Goal: Ask a question

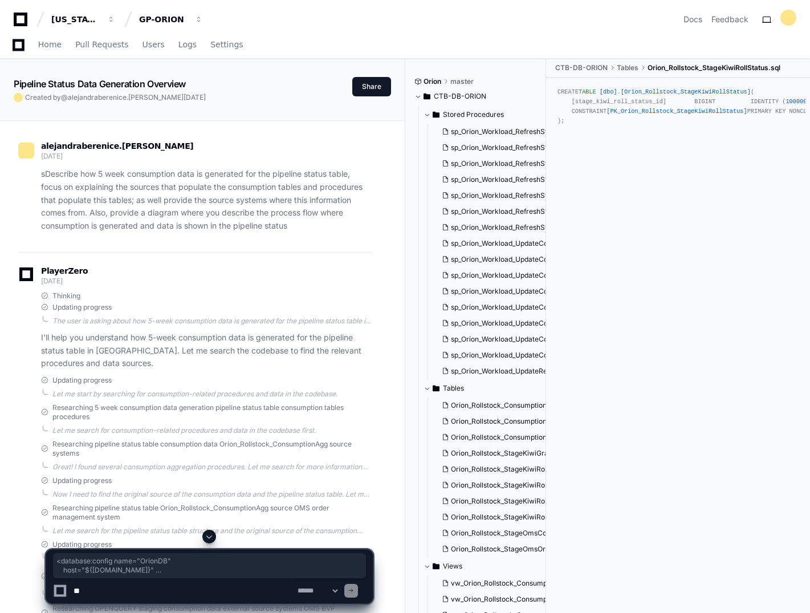
scroll to position [4581, 0]
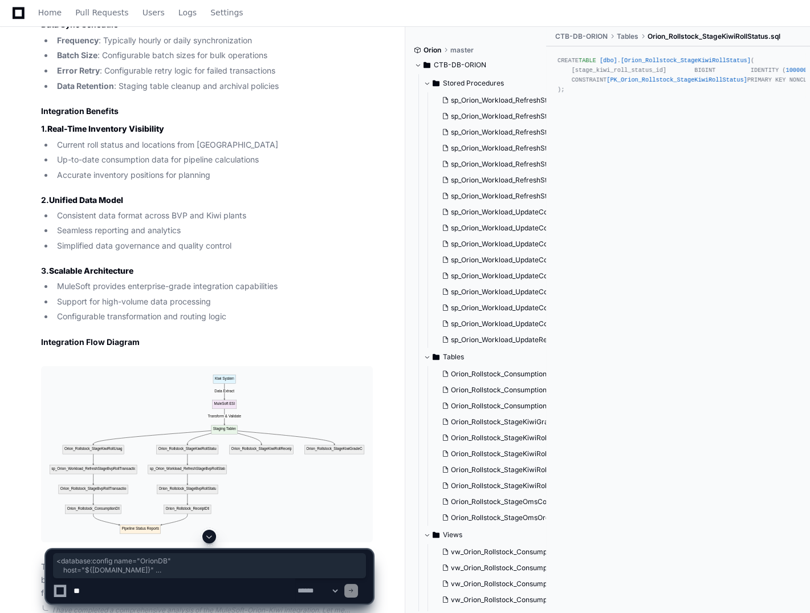
click at [135, 592] on textarea at bounding box center [183, 590] width 224 height 25
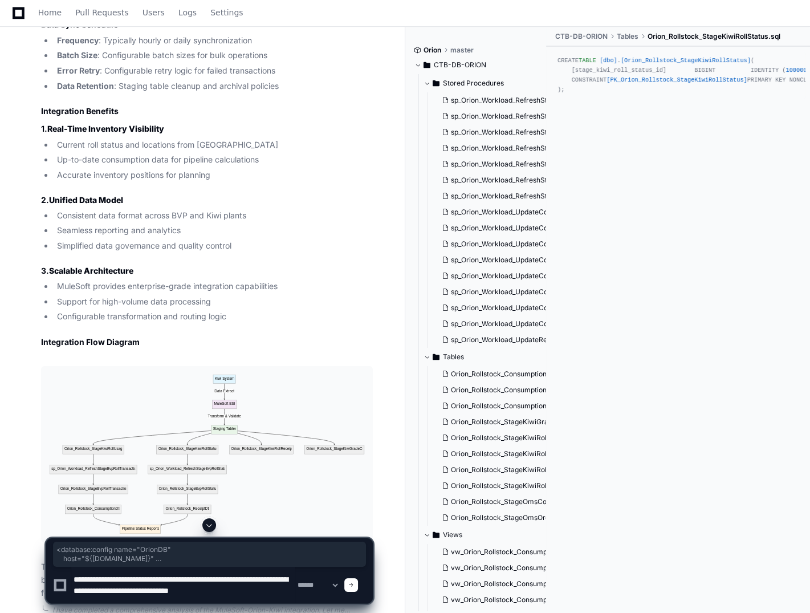
type textarea "**********"
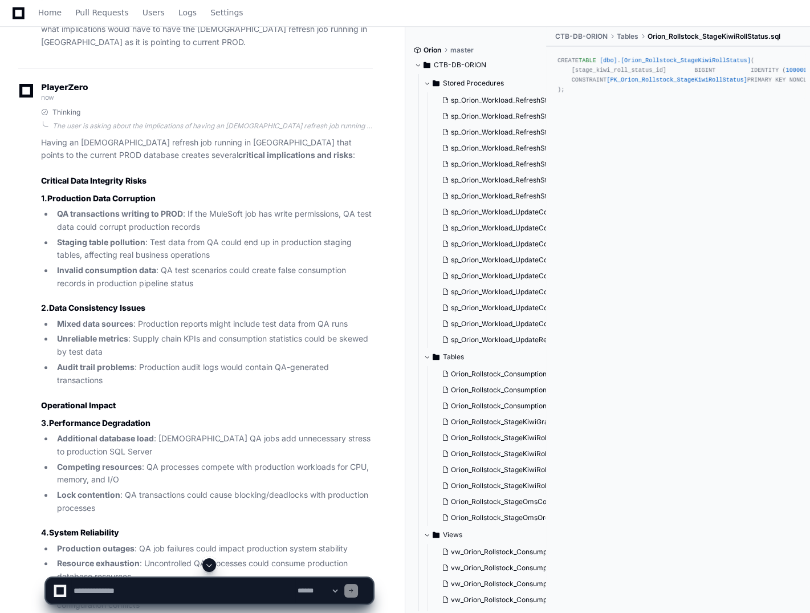
scroll to position [5176, 0]
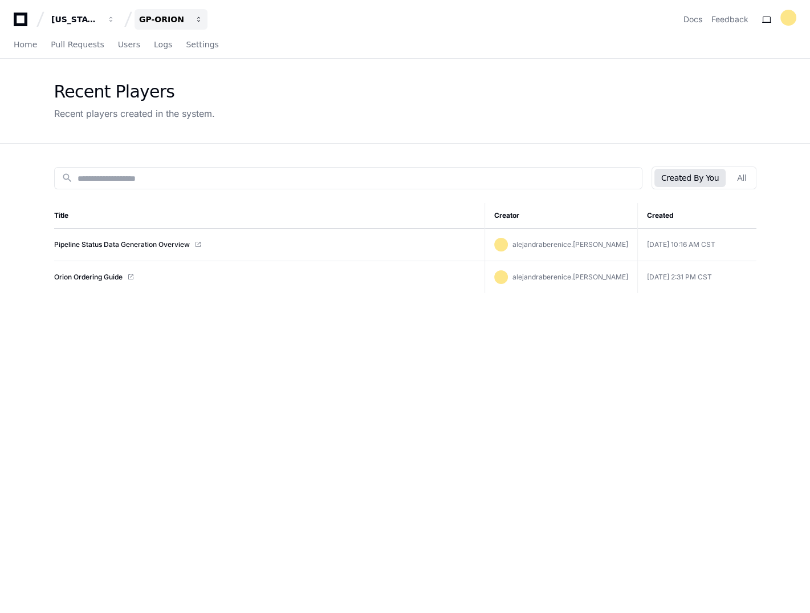
click at [156, 25] on div "GP-ORION" at bounding box center [163, 19] width 49 height 11
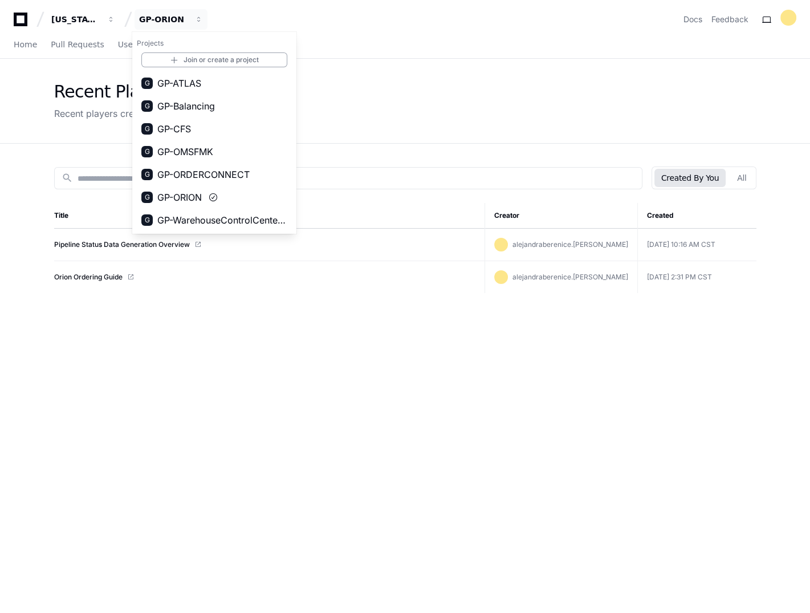
click at [421, 356] on div "search Created By You All Title Creator Created Pipeline Status Data Generation…" at bounding box center [405, 450] width 730 height 613
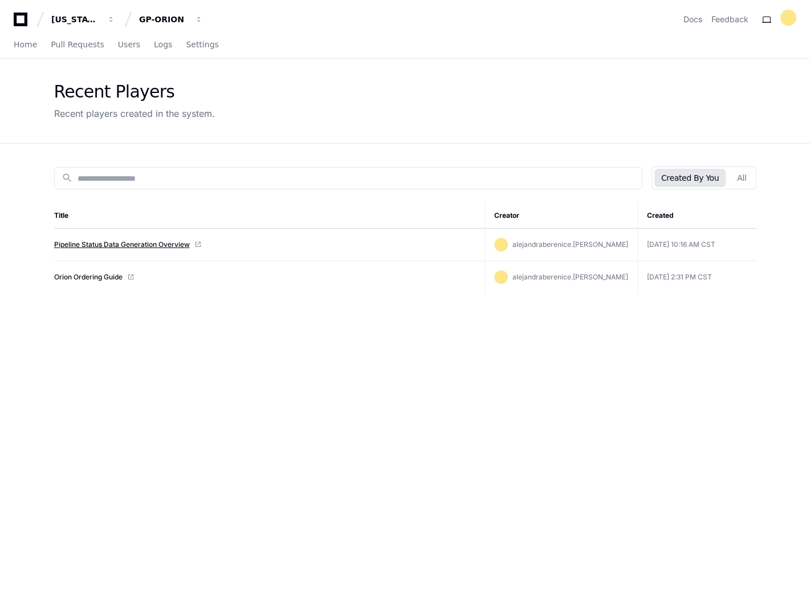
click at [123, 245] on link "Pipeline Status Data Generation Overview" at bounding box center [122, 244] width 136 height 9
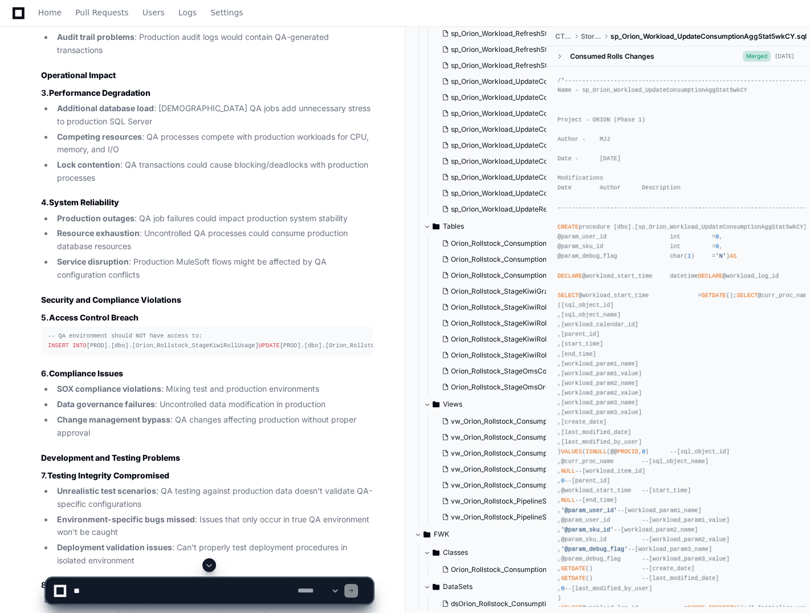
scroll to position [5632, 0]
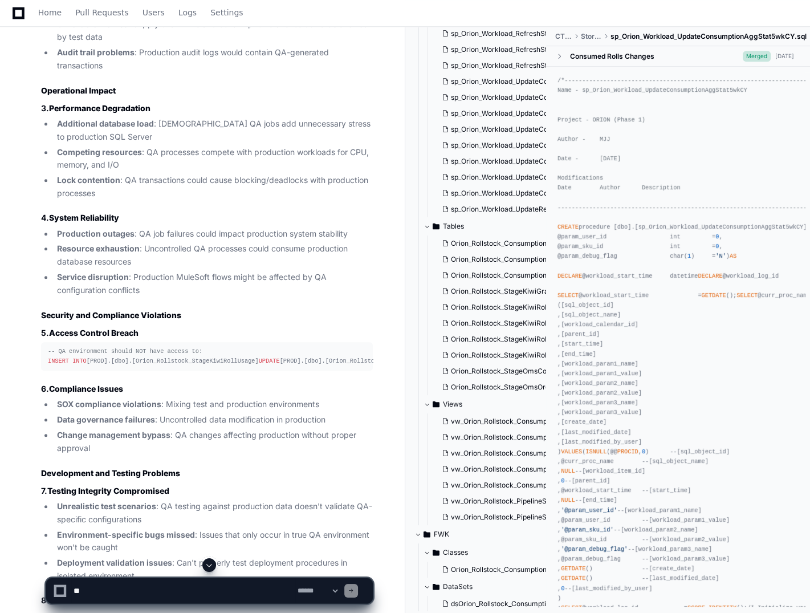
click at [151, 583] on textarea at bounding box center [183, 590] width 224 height 25
type textarea "**********"
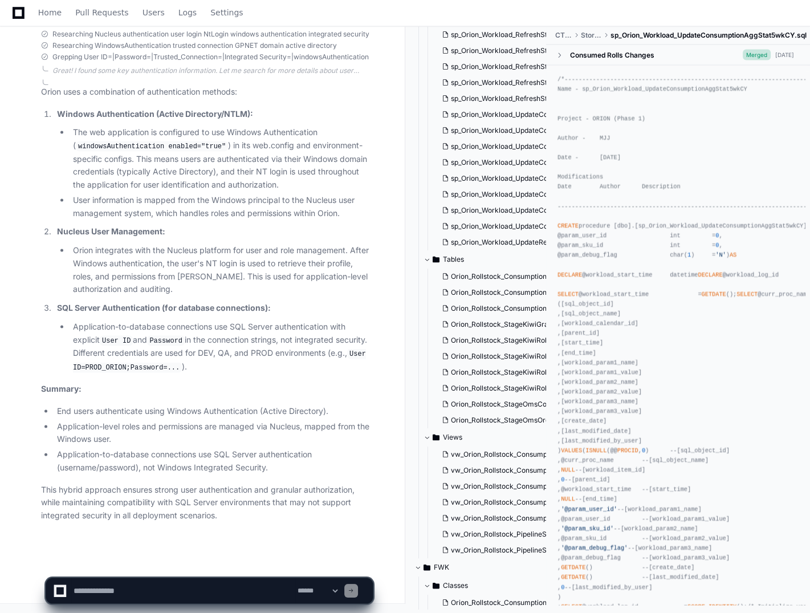
scroll to position [7567, 0]
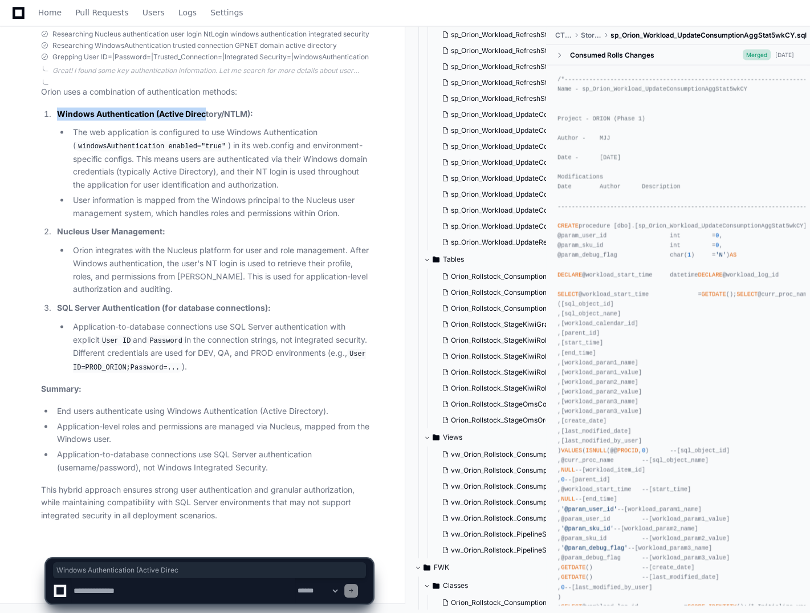
drag, startPoint x: 60, startPoint y: 114, endPoint x: 204, endPoint y: 116, distance: 143.7
click at [204, 116] on strong "Windows Authentication (Active Directory/NTLM):" at bounding box center [155, 114] width 196 height 10
click at [67, 128] on ul "The web application is configured to use Windows Authentication ( windowsAuthen…" at bounding box center [215, 173] width 316 height 94
drag, startPoint x: 78, startPoint y: 114, endPoint x: 152, endPoint y: 113, distance: 74.7
click at [152, 113] on strong "Windows Authentication (Active Directory/NTLM):" at bounding box center [155, 114] width 196 height 10
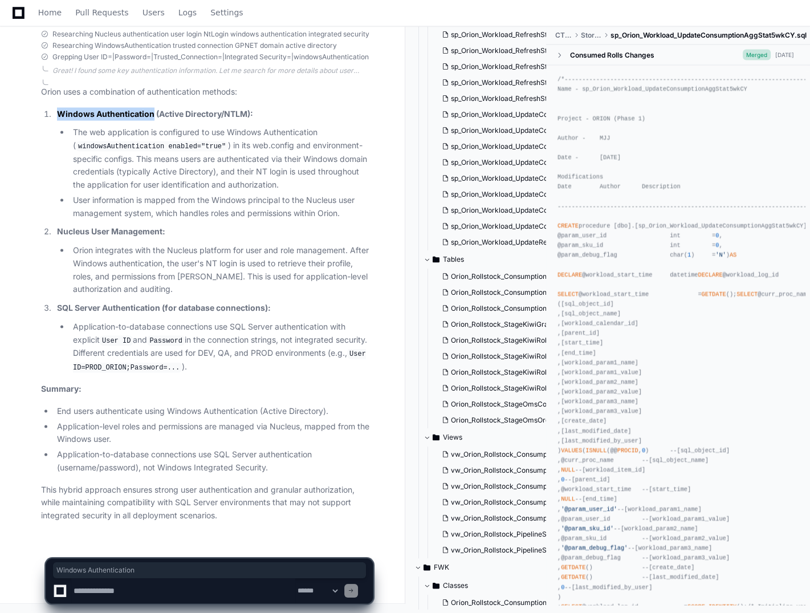
copy strong "Windows Authentication"
click at [115, 590] on textarea at bounding box center [183, 590] width 224 height 25
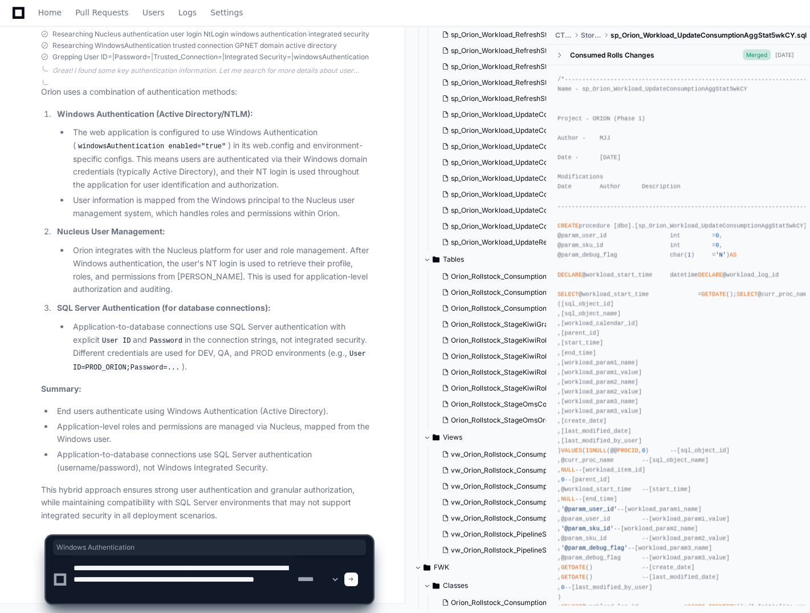
scroll to position [3, 0]
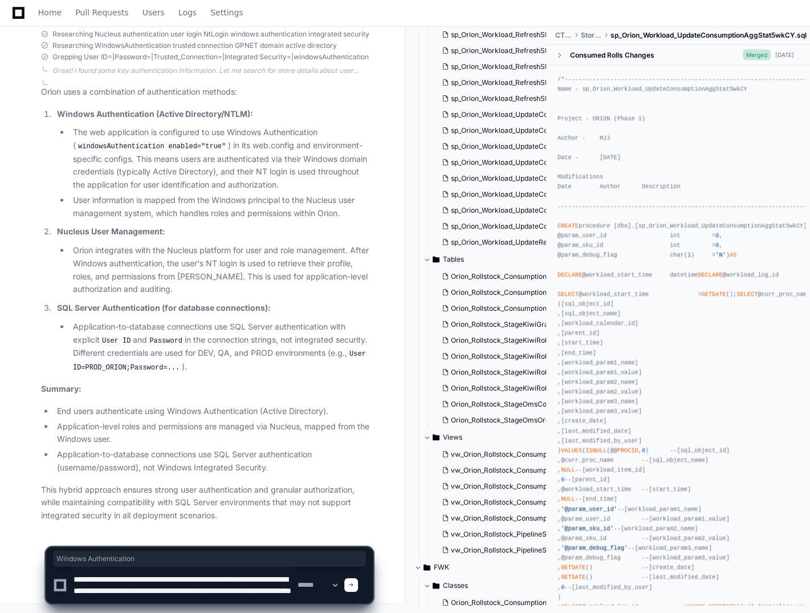
click at [173, 586] on textarea at bounding box center [183, 585] width 224 height 36
drag, startPoint x: 74, startPoint y: 595, endPoint x: 122, endPoint y: 590, distance: 48.8
click at [122, 590] on textarea at bounding box center [183, 585] width 224 height 36
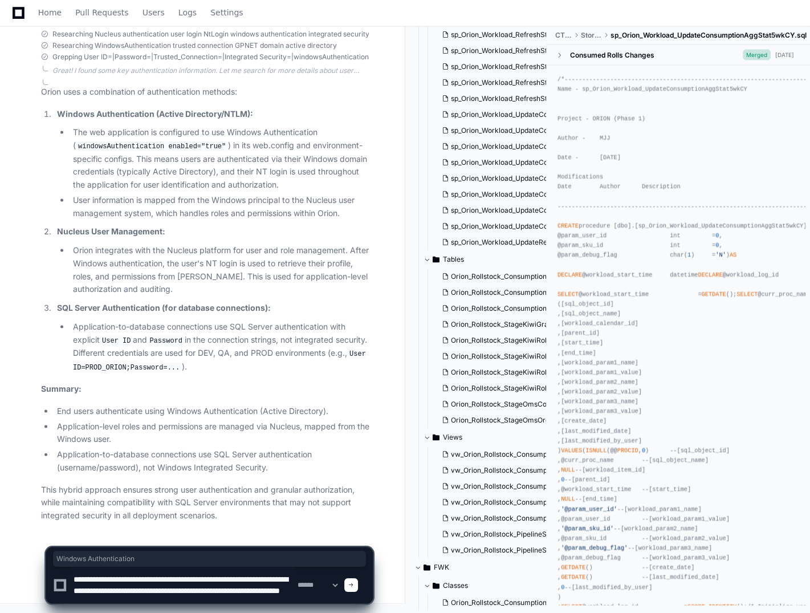
type textarea "**********"
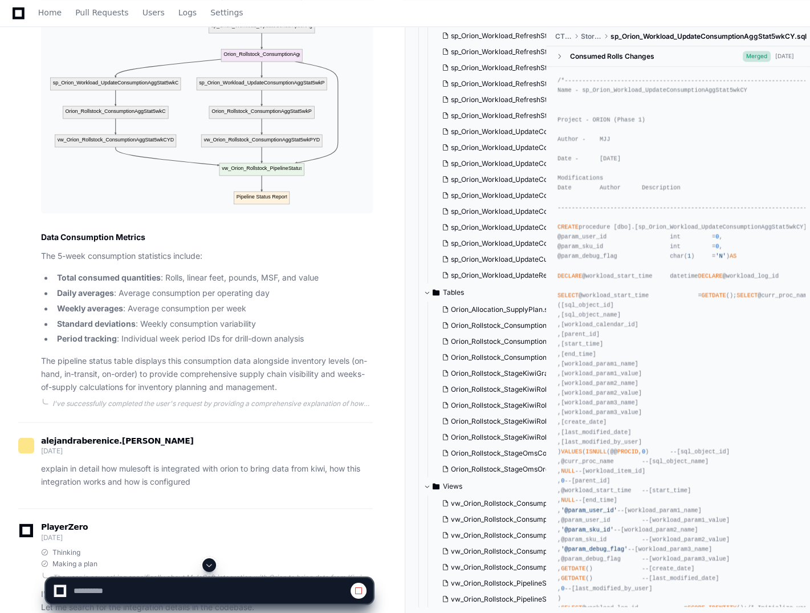
scroll to position [2052, 0]
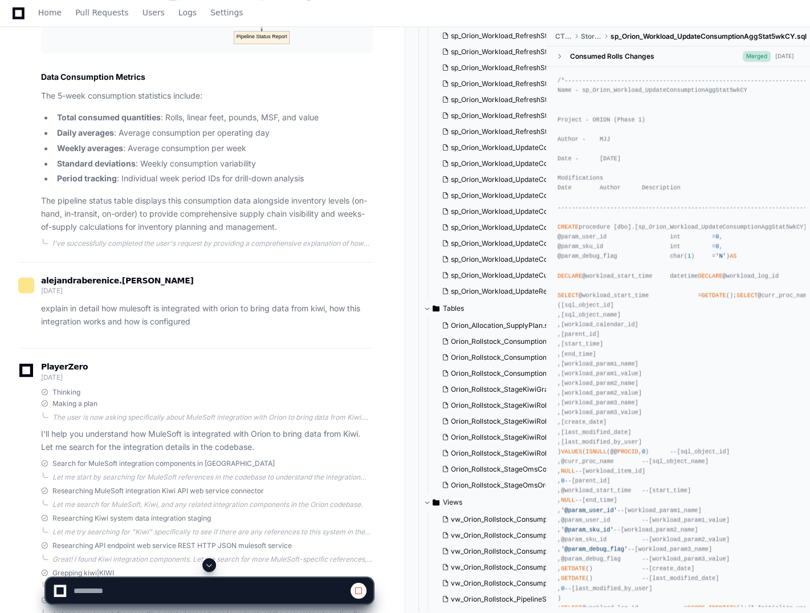
click at [209, 564] on span at bounding box center [209, 565] width 9 height 9
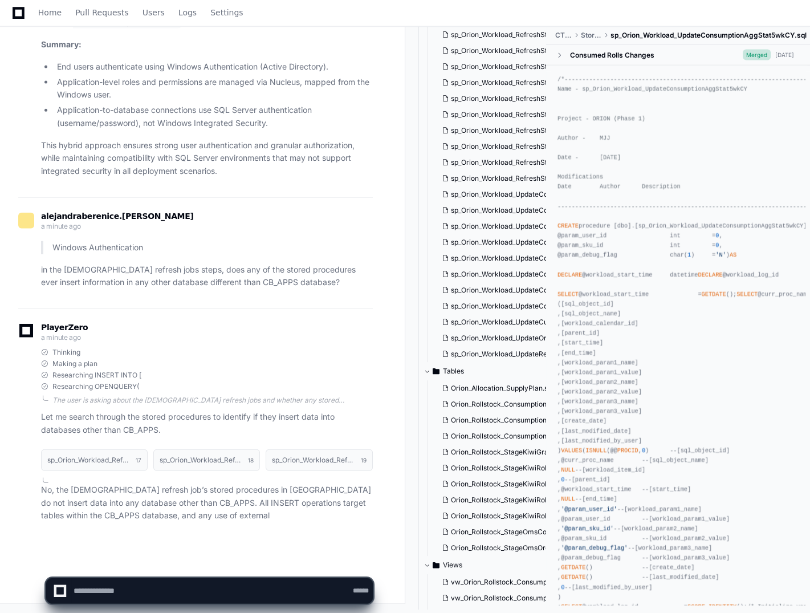
scroll to position [0, 0]
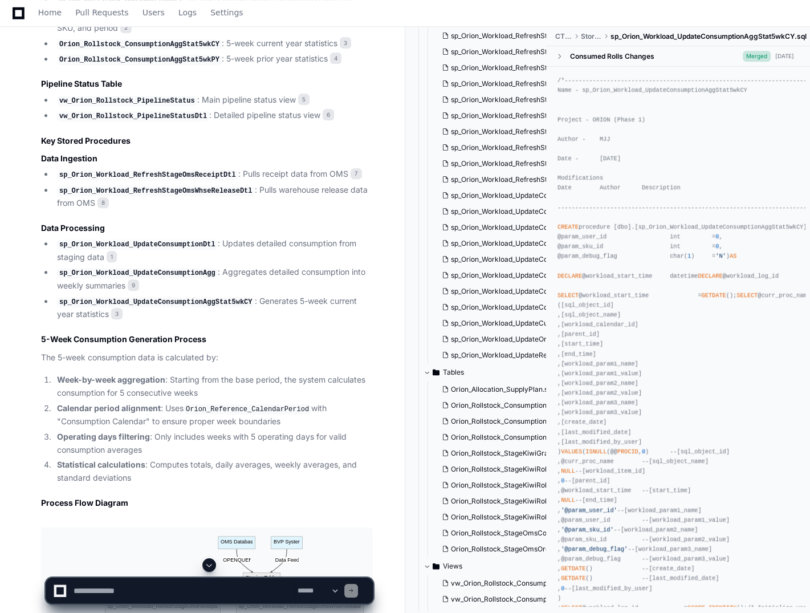
click at [212, 561] on span at bounding box center [209, 565] width 9 height 9
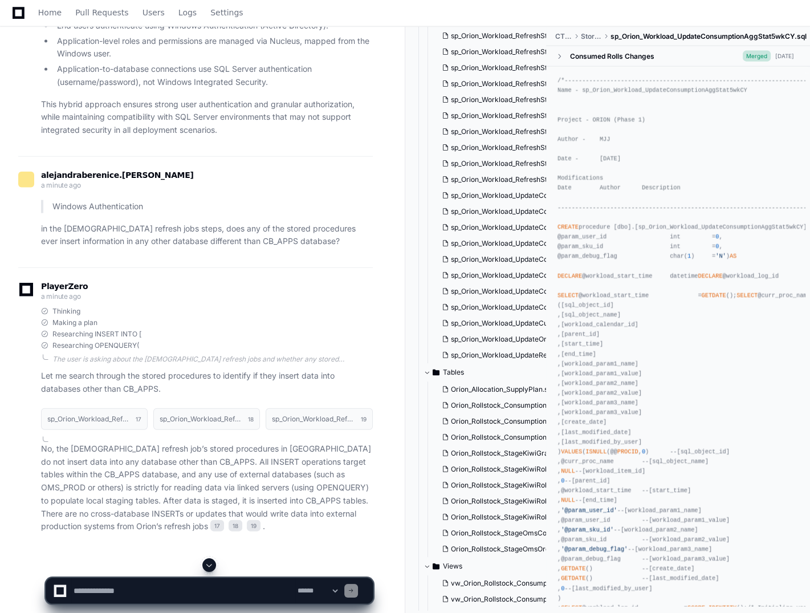
scroll to position [7959, 0]
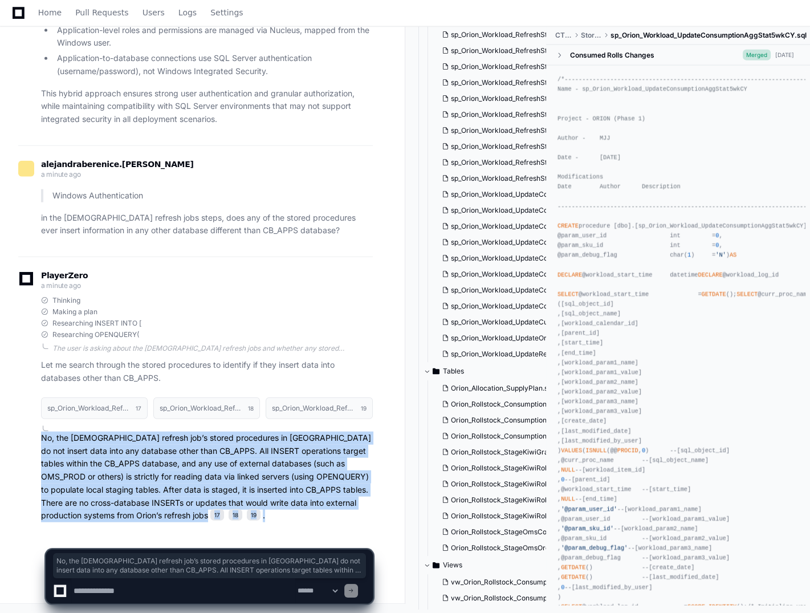
drag, startPoint x: 41, startPoint y: 436, endPoint x: 350, endPoint y: 511, distance: 318.0
click at [350, 511] on p "No, the [DEMOGRAPHIC_DATA] refresh job’s stored procedures in [GEOGRAPHIC_DATA]…" at bounding box center [207, 477] width 332 height 91
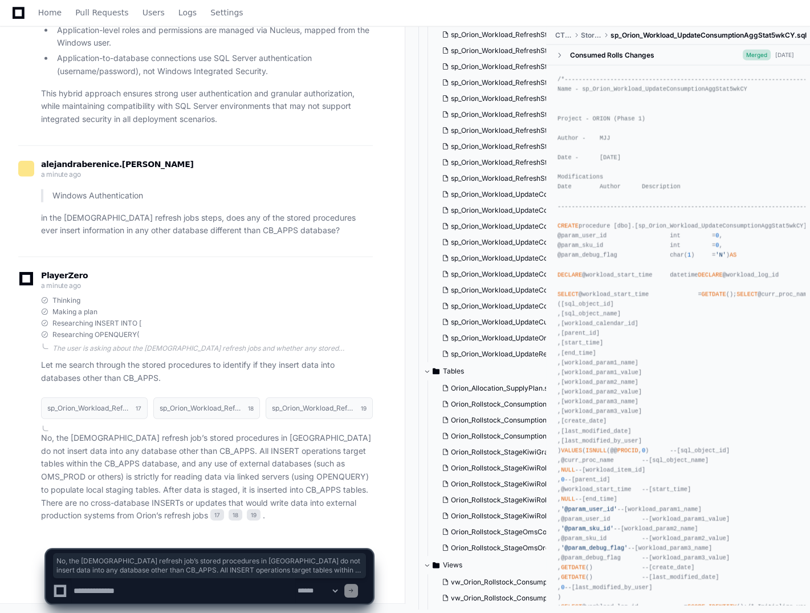
click at [157, 590] on textarea at bounding box center [183, 590] width 224 height 25
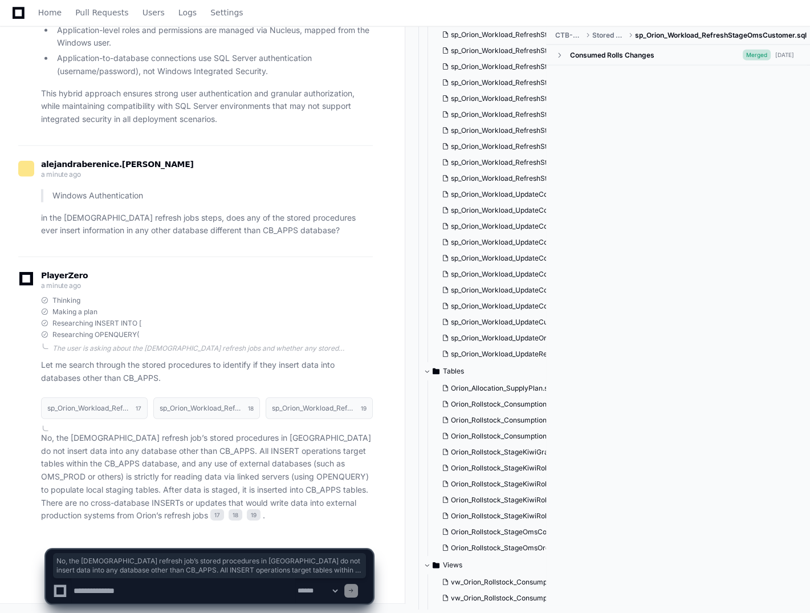
click at [143, 595] on textarea at bounding box center [183, 590] width 224 height 25
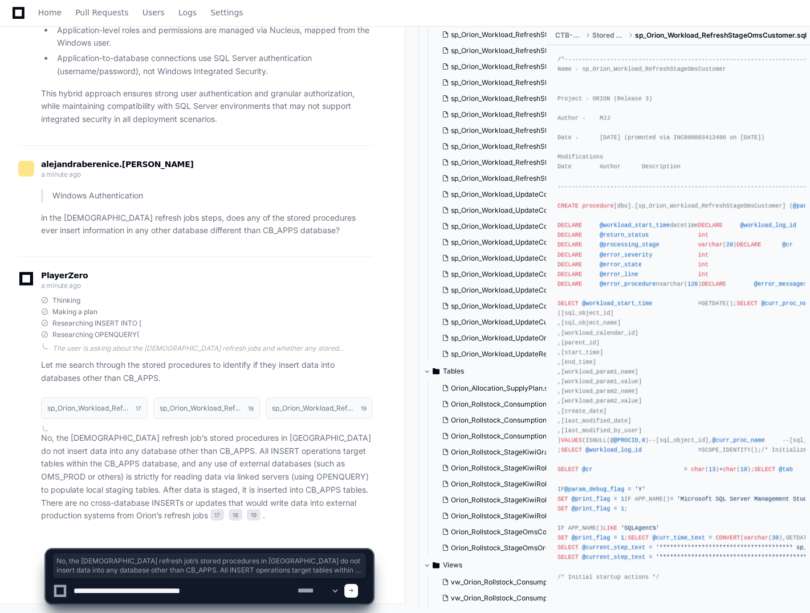
drag, startPoint x: 100, startPoint y: 588, endPoint x: 50, endPoint y: 588, distance: 50.7
click at [53, 588] on div "**********" at bounding box center [209, 590] width 313 height 25
paste textarea "**********"
type textarea "**********"
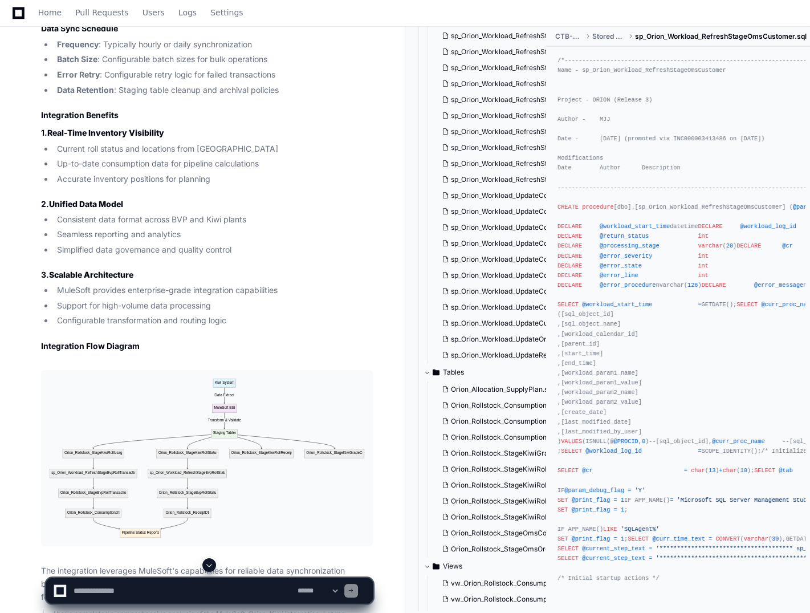
scroll to position [4790, 0]
